Goal: Complete application form

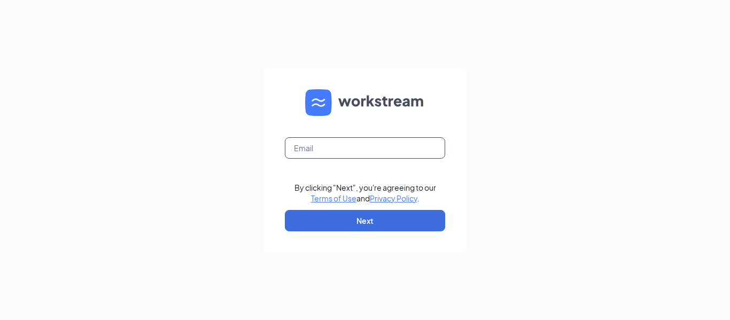
click at [324, 151] on input "text" at bounding box center [365, 147] width 160 height 21
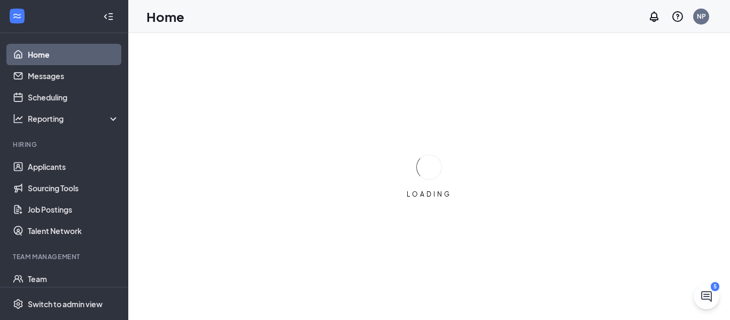
click at [36, 256] on div "Team Management" at bounding box center [65, 256] width 104 height 9
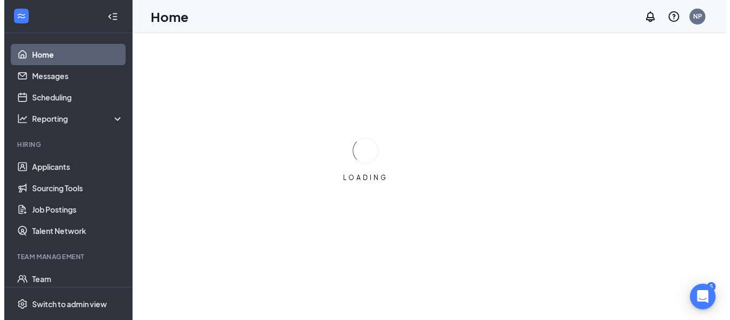
scroll to position [58, 0]
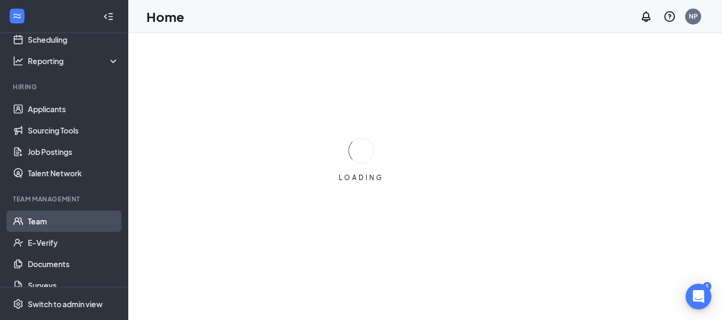
click at [57, 225] on link "Team" at bounding box center [73, 221] width 91 height 21
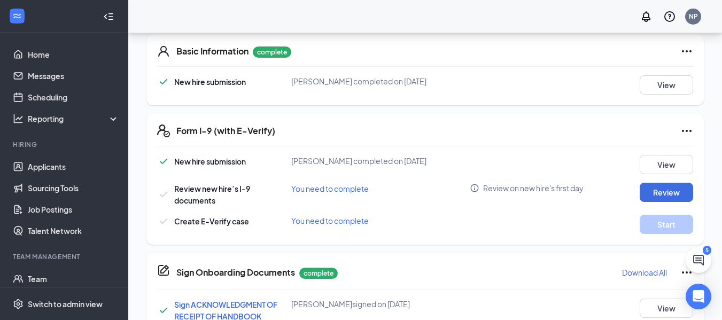
scroll to position [240, 0]
click at [661, 192] on button "Review" at bounding box center [666, 191] width 53 height 19
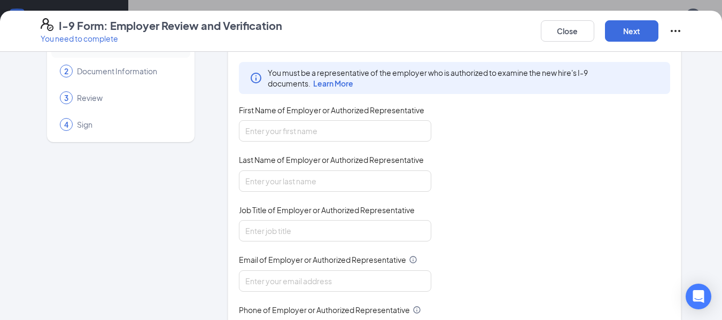
scroll to position [36, 0]
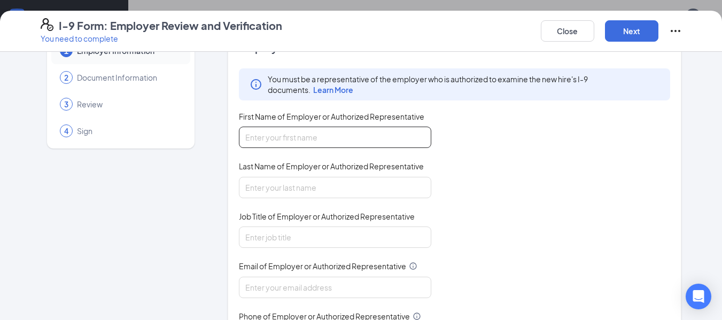
click at [320, 135] on input "First Name of Employer or Authorized Representative" at bounding box center [335, 137] width 192 height 21
type input "[PERSON_NAME]"
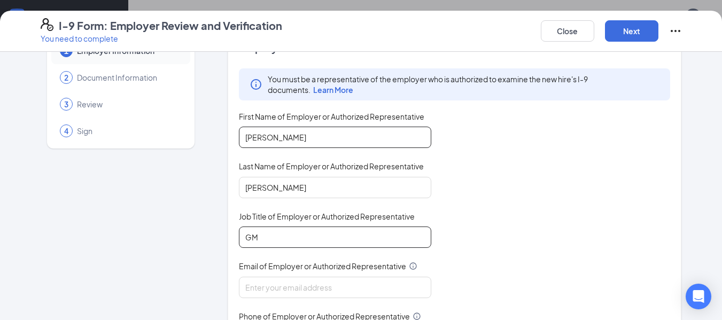
type input "GM"
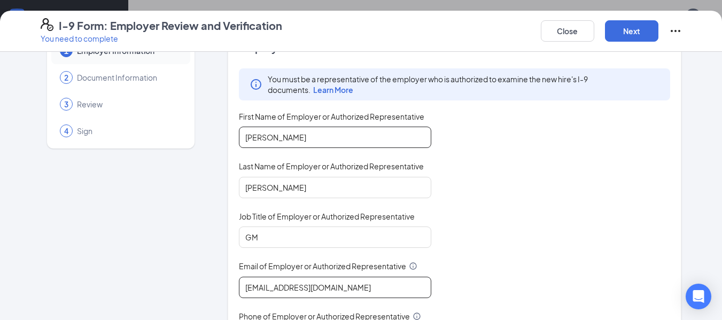
type input "[EMAIL_ADDRESS][DOMAIN_NAME]"
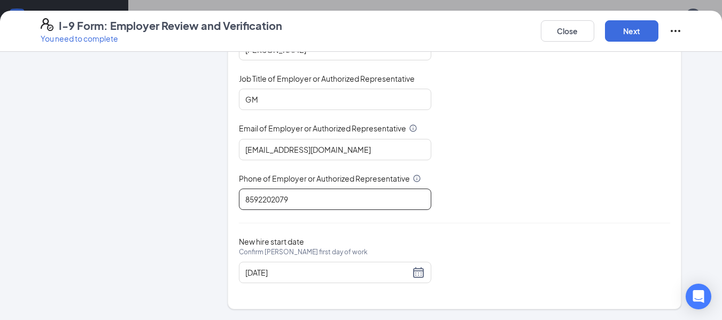
type input "8592202079"
click at [518, 220] on div "Employer Information You must be a representative of the employer who is author…" at bounding box center [455, 99] width 432 height 394
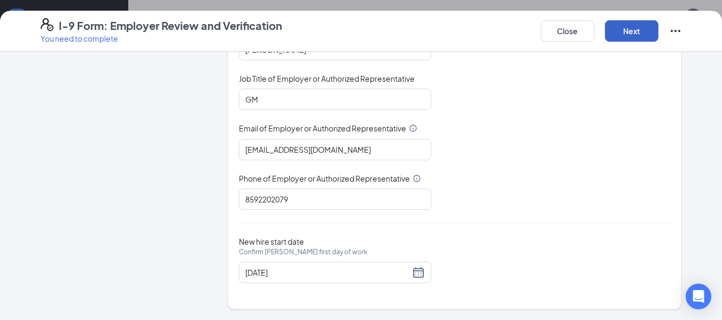
click at [634, 40] on button "Next" at bounding box center [631, 30] width 53 height 21
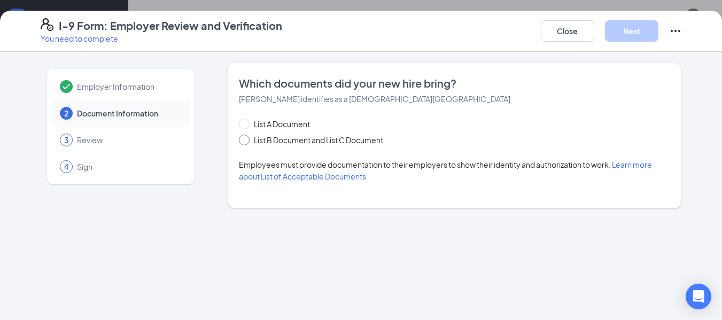
click at [307, 139] on span "List B Document and List C Document" at bounding box center [319, 140] width 138 height 12
click at [246, 139] on input "List B Document and List C Document" at bounding box center [242, 138] width 7 height 7
radio input "true"
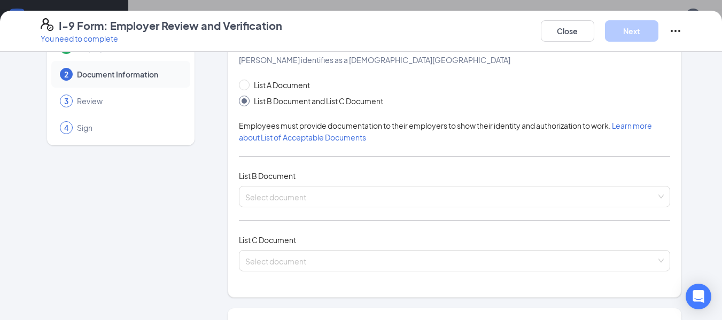
scroll to position [45, 0]
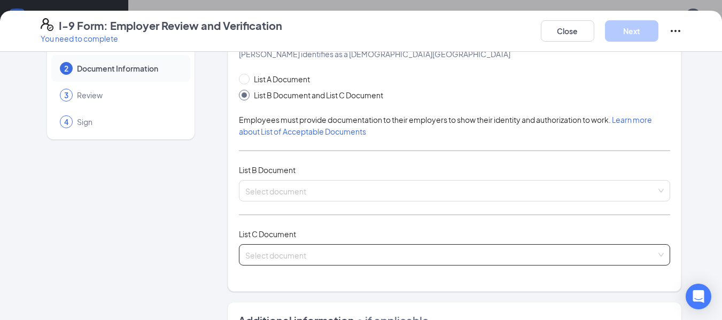
click at [291, 251] on input "search" at bounding box center [450, 253] width 411 height 16
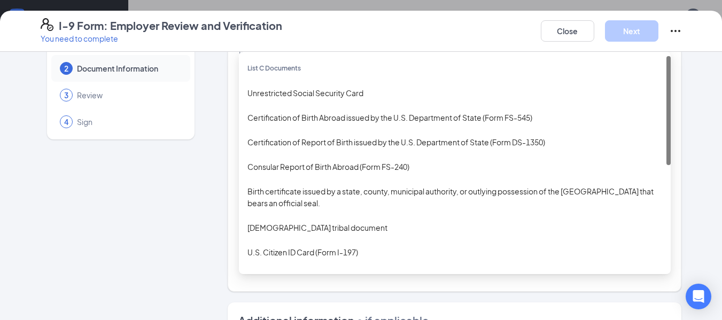
click at [314, 261] on div "U.S. Citizen ID Card (Form I-197)" at bounding box center [455, 252] width 432 height 25
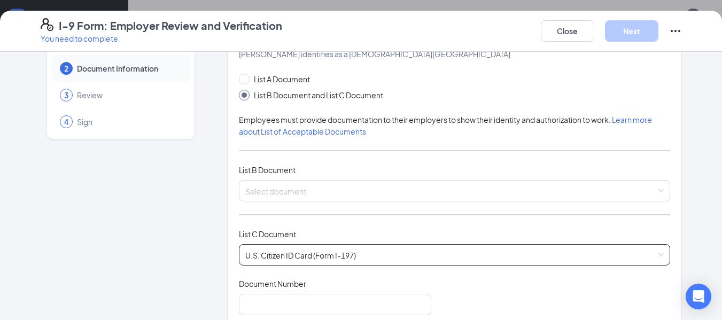
click at [349, 259] on span "U.S. Citizen ID Card (Form I-197)" at bounding box center [454, 255] width 419 height 20
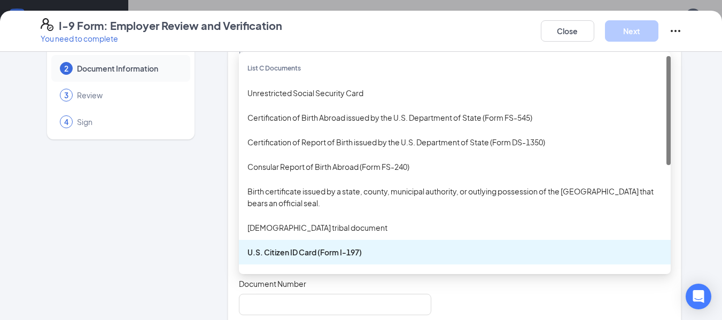
click at [317, 86] on div "Unrestricted Social Security Card" at bounding box center [455, 93] width 432 height 25
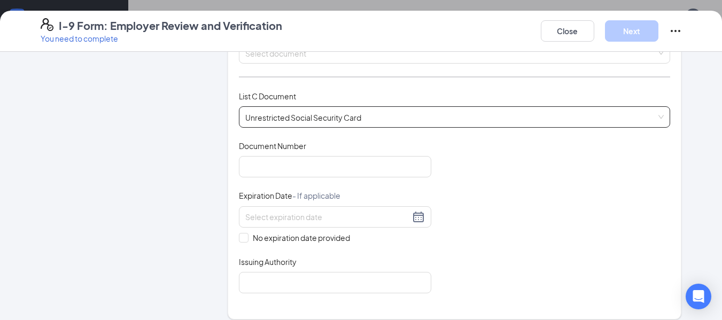
scroll to position [191, 0]
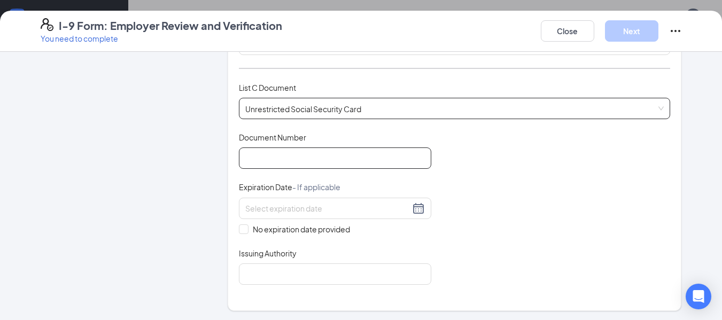
click at [306, 155] on input "Document Number" at bounding box center [335, 157] width 192 height 21
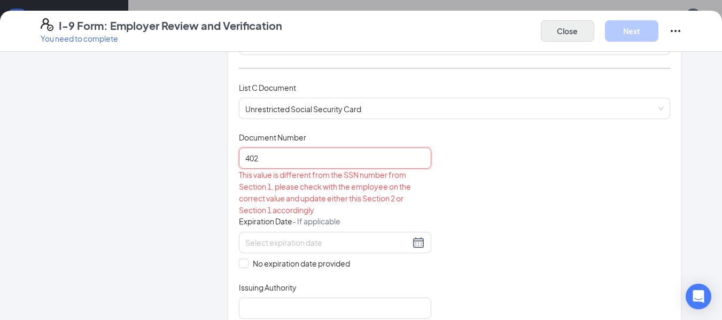
type input "402"
click at [544, 34] on button "Close" at bounding box center [567, 30] width 53 height 21
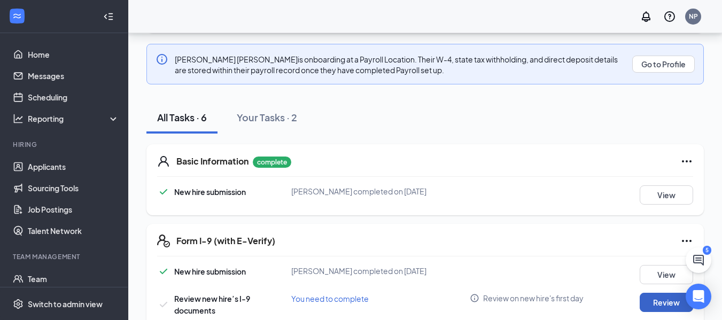
scroll to position [37, 0]
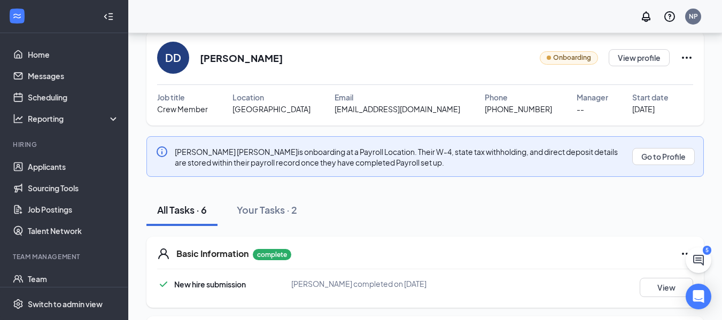
click at [687, 58] on icon "Ellipses" at bounding box center [687, 58] width 10 height 2
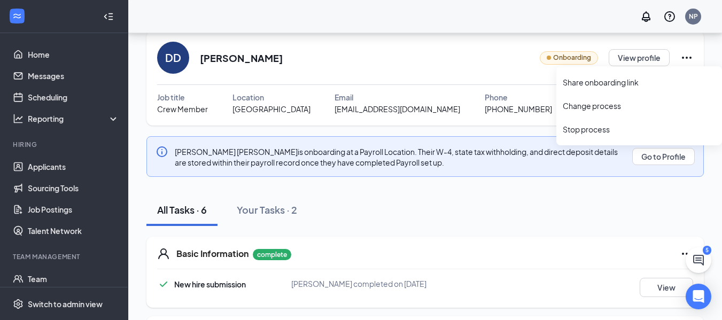
click at [485, 99] on div "Phone" at bounding box center [531, 97] width 92 height 12
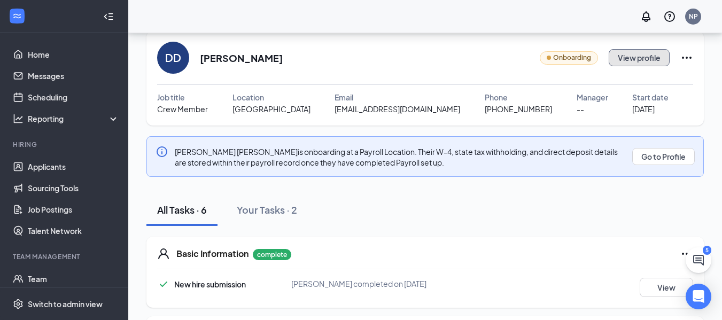
click at [632, 59] on button "View profile" at bounding box center [639, 57] width 61 height 17
